Goal: Use online tool/utility: Use online tool/utility

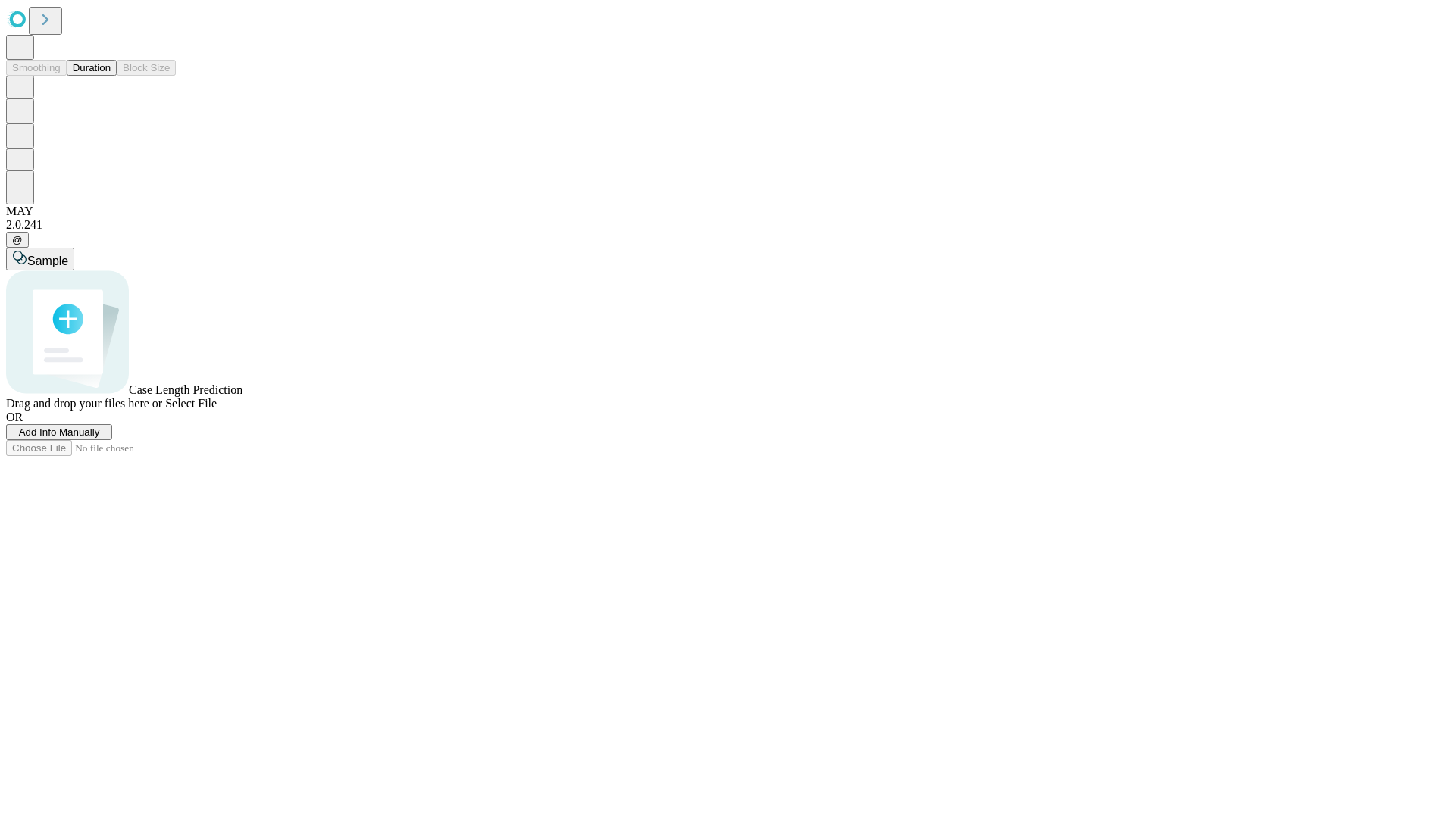
click at [111, 76] on button "Duration" at bounding box center [92, 68] width 50 height 16
click at [68, 255] on span "Sample" at bounding box center [47, 261] width 41 height 13
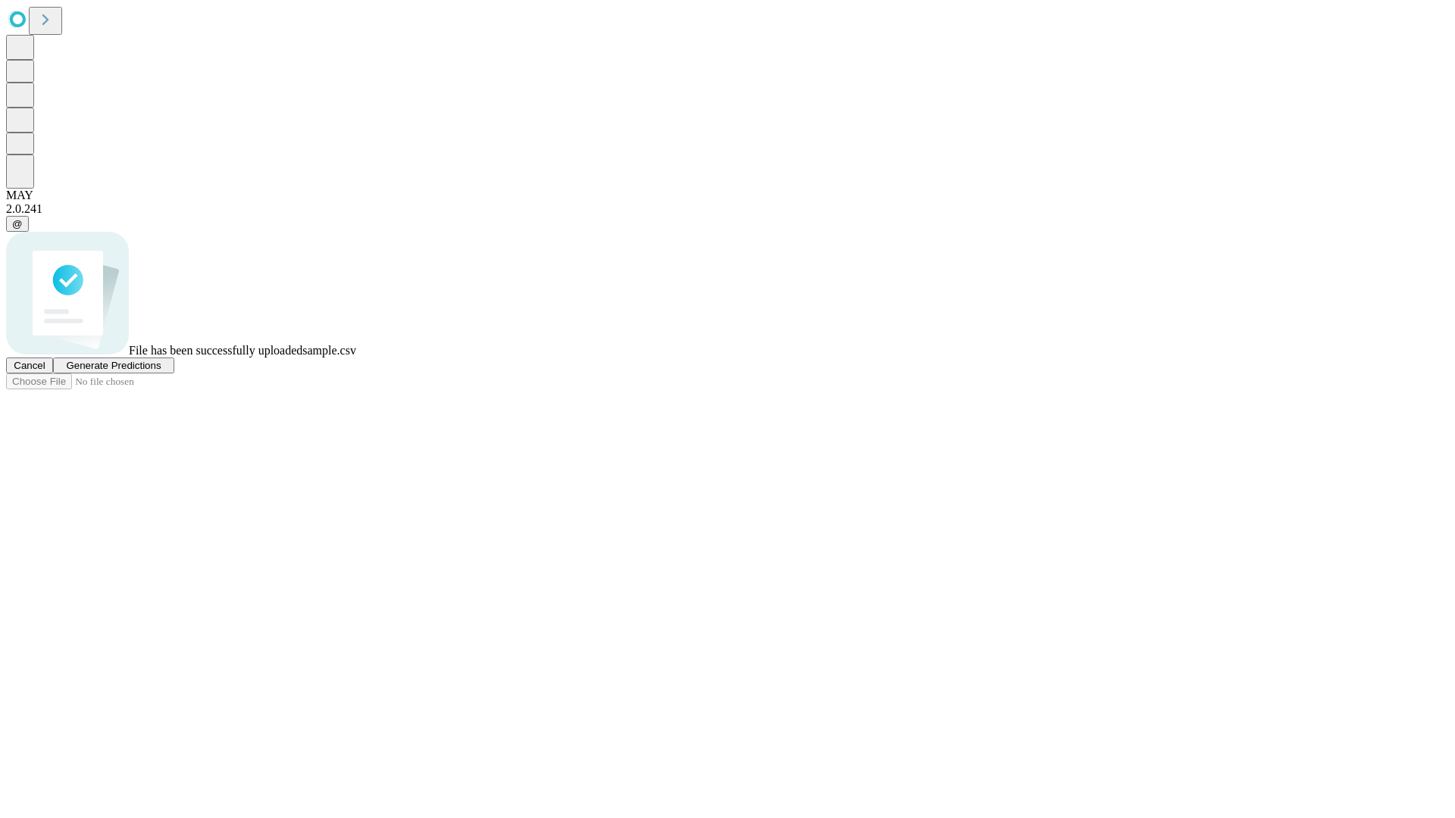
click at [161, 371] on span "Generate Predictions" at bounding box center [113, 365] width 95 height 11
